Goal: Information Seeking & Learning: Learn about a topic

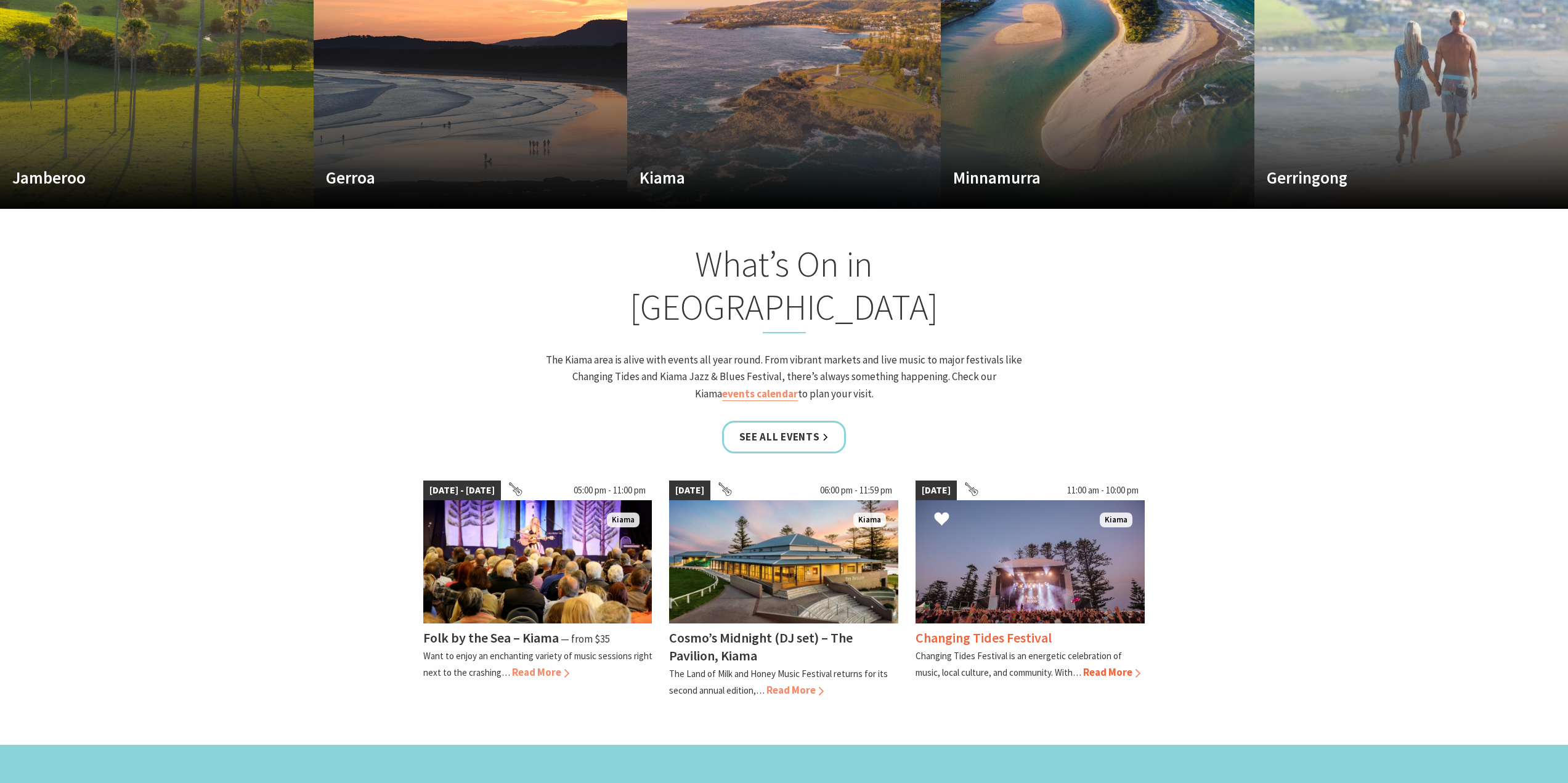
scroll to position [555, 0]
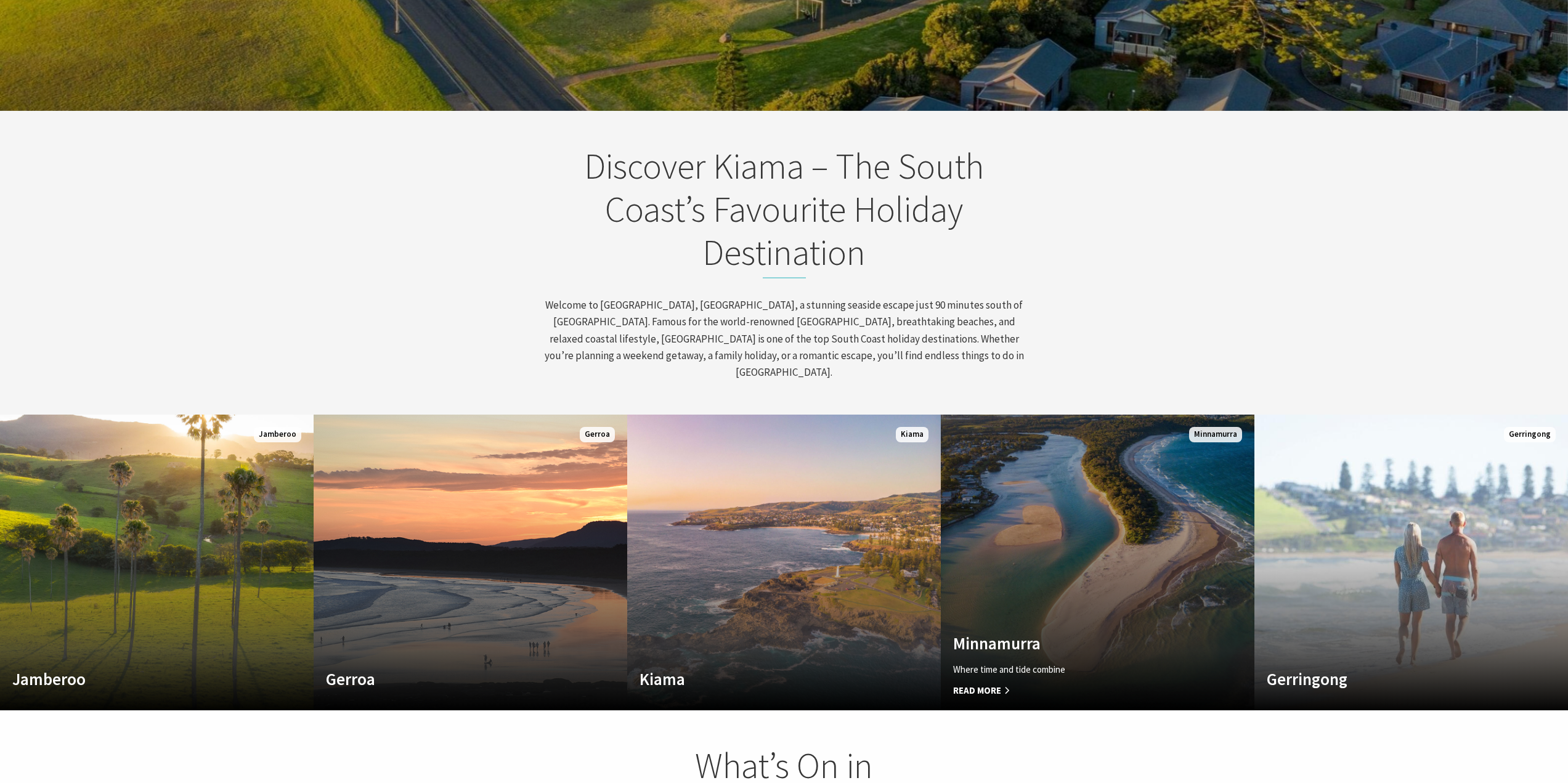
click at [1065, 426] on link "Custom Image Used Minnamurra Where time and tide combine Read More Minnamurra" at bounding box center [1097, 563] width 314 height 296
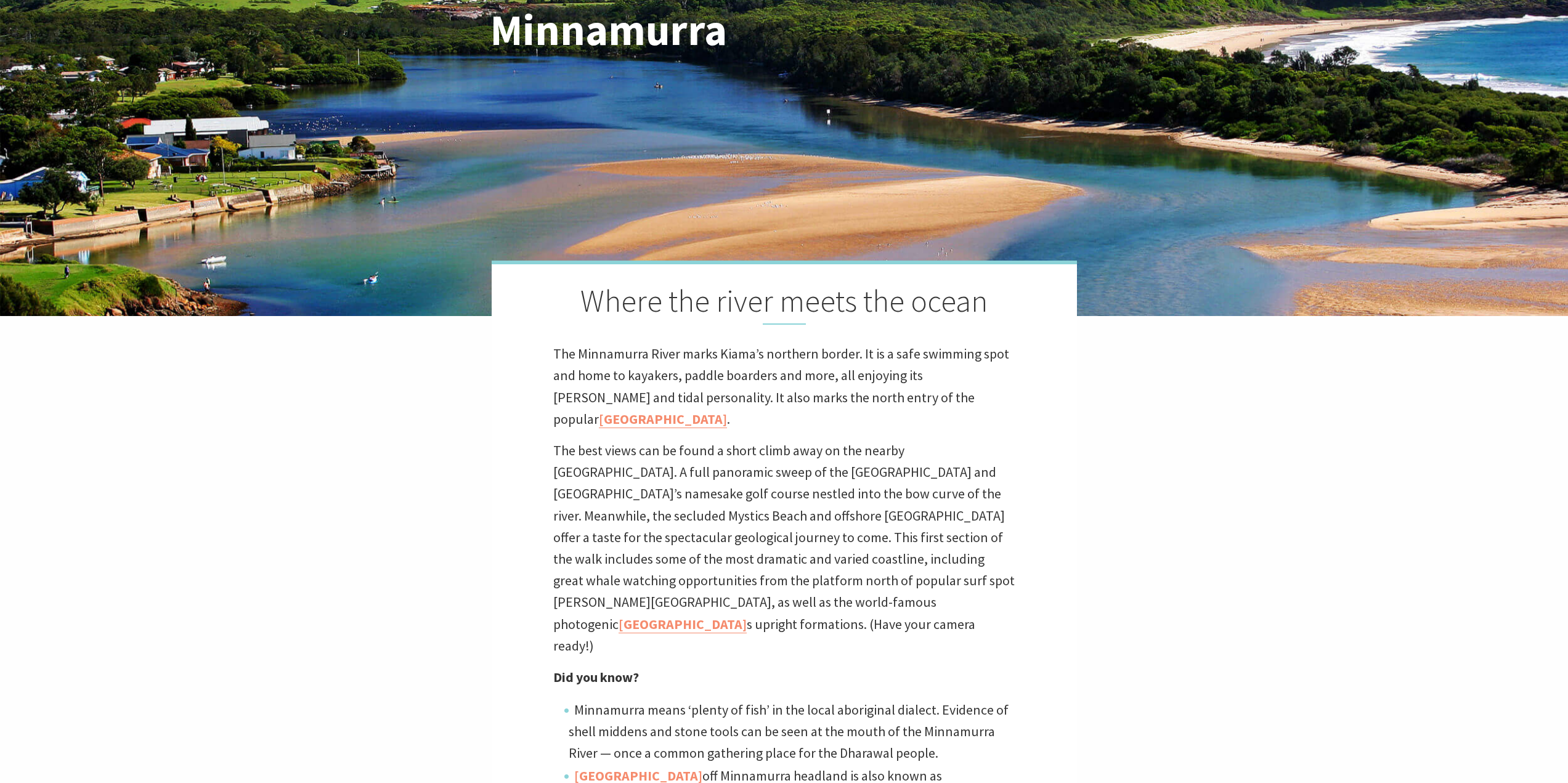
scroll to position [308, 0]
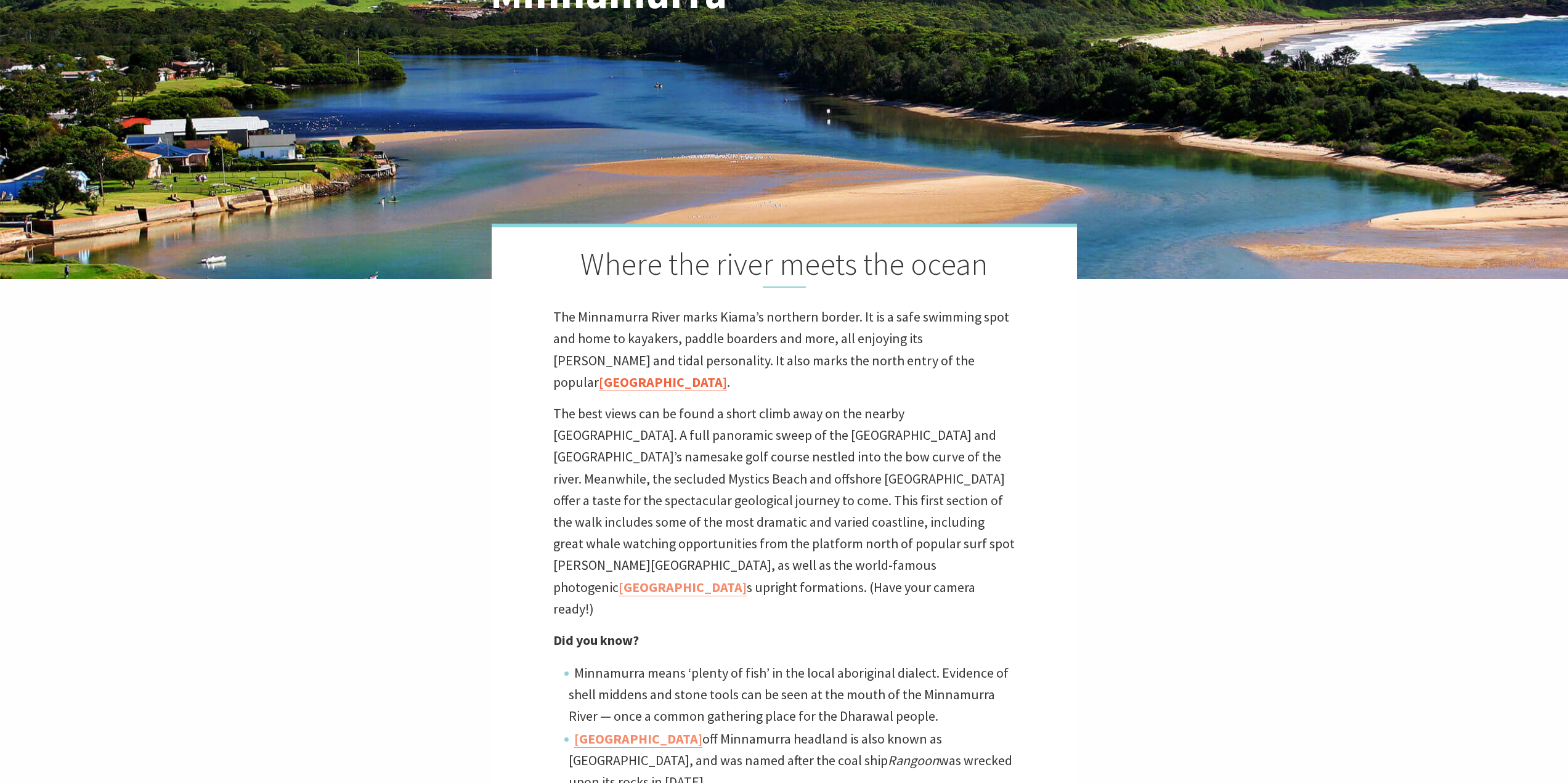
click at [727, 373] on link "[GEOGRAPHIC_DATA]" at bounding box center [662, 382] width 128 height 18
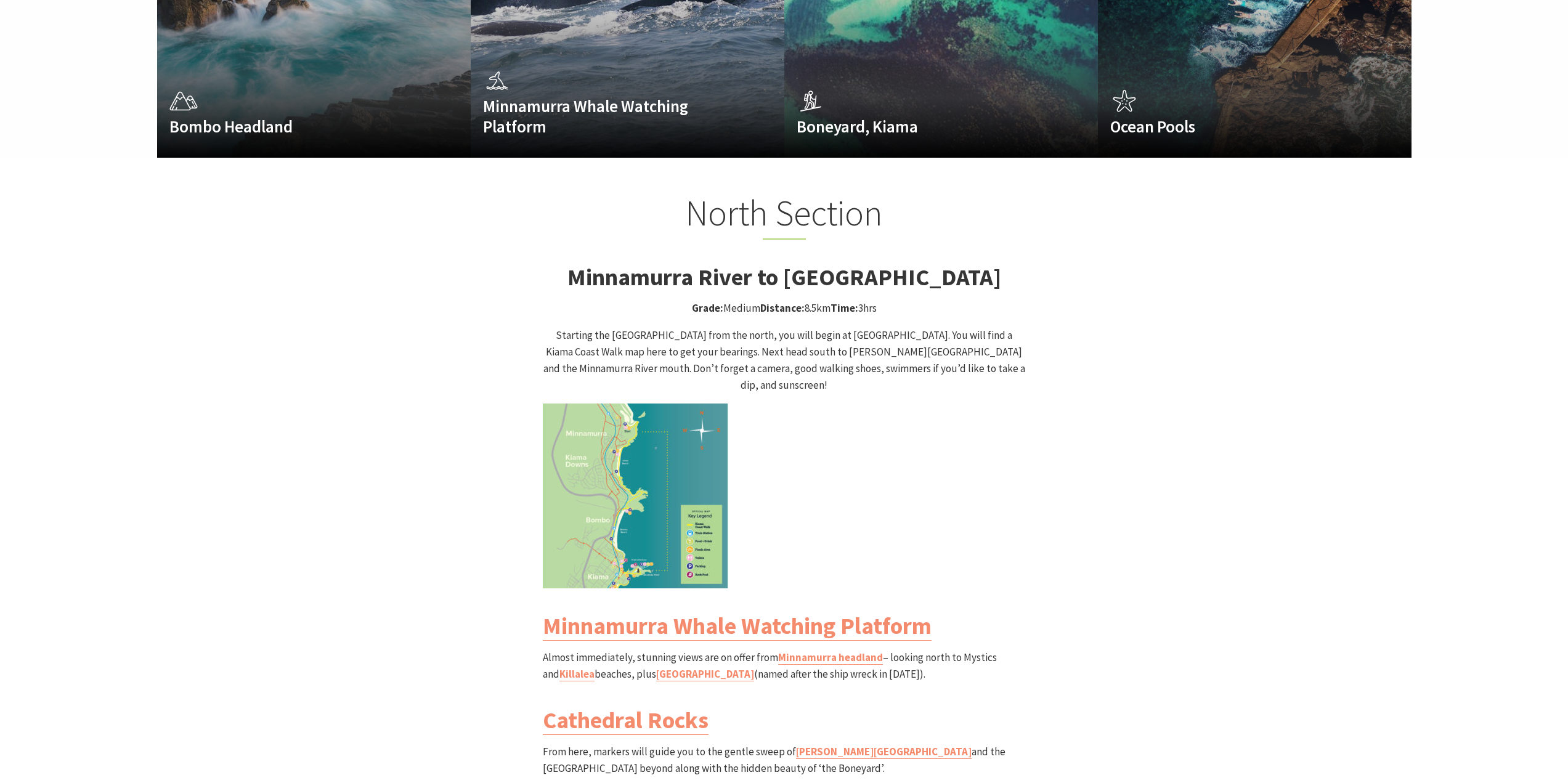
scroll to position [1479, 0]
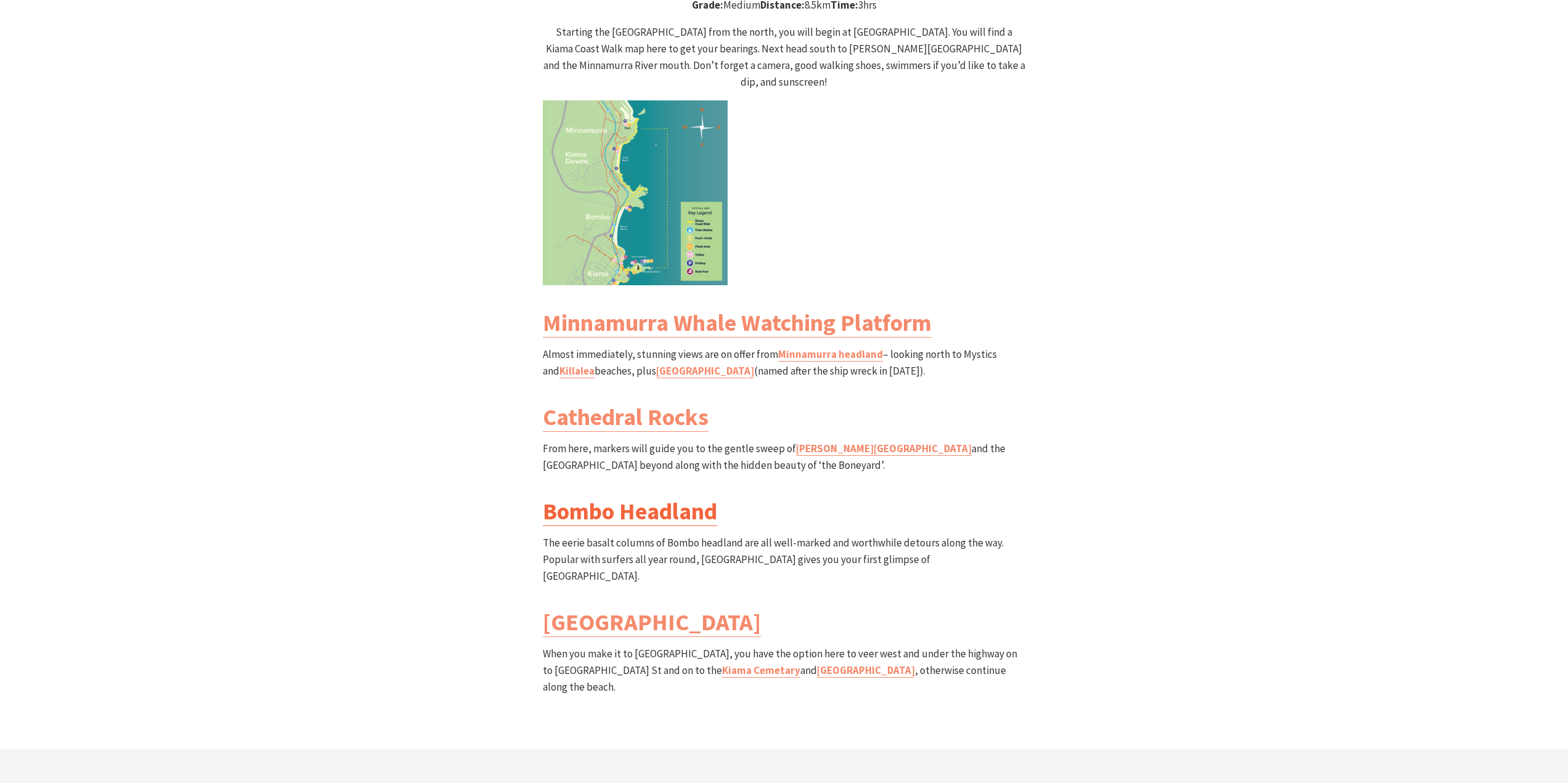
click at [605, 497] on link "Bombo Headland" at bounding box center [630, 512] width 174 height 30
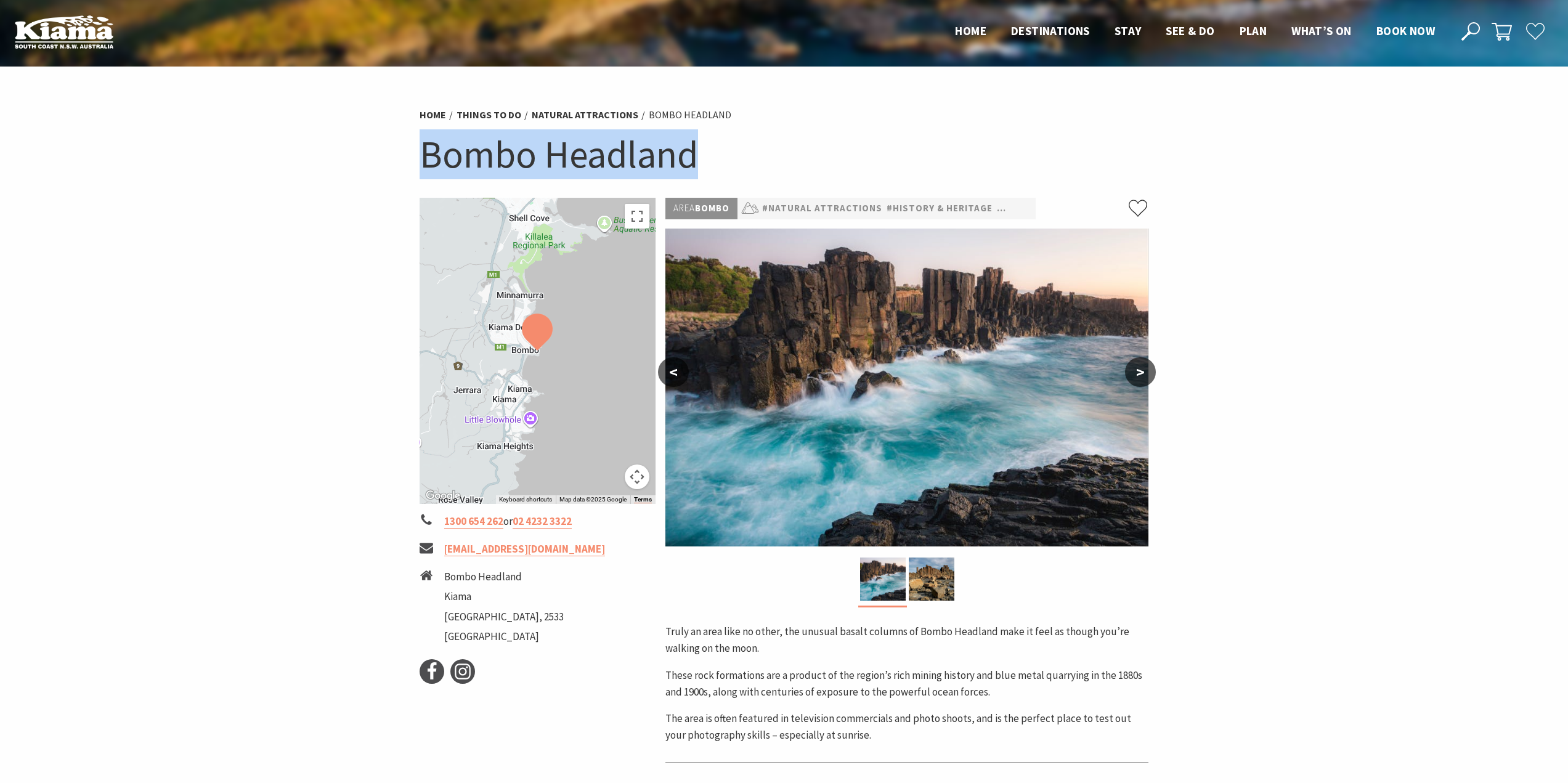
drag, startPoint x: 744, startPoint y: 152, endPoint x: 387, endPoint y: 149, distance: 357.0
click at [387, 149] on section "Home Things To Do Natural Attractions Bombo Headland Bombo Headland To navigate…" at bounding box center [784, 464] width 1568 height 796
copy h1 "Bombo Headland"
